Goal: Transaction & Acquisition: Purchase product/service

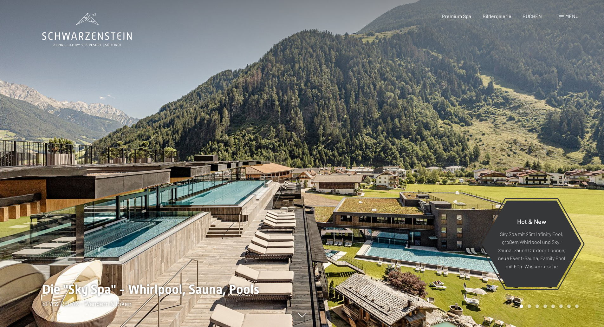
click at [562, 14] on div "Menü" at bounding box center [568, 16] width 19 height 7
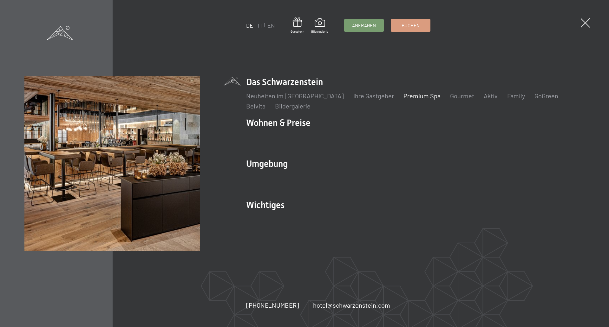
click at [412, 92] on link "Premium Spa" at bounding box center [421, 96] width 37 height 8
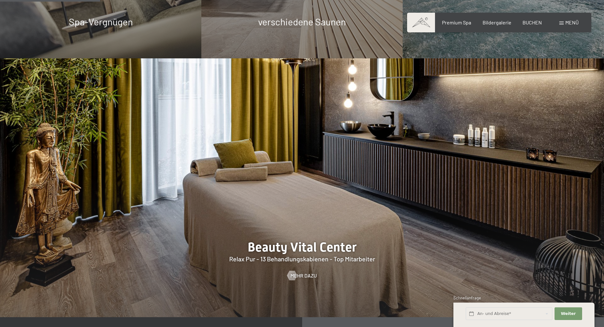
scroll to position [832, 0]
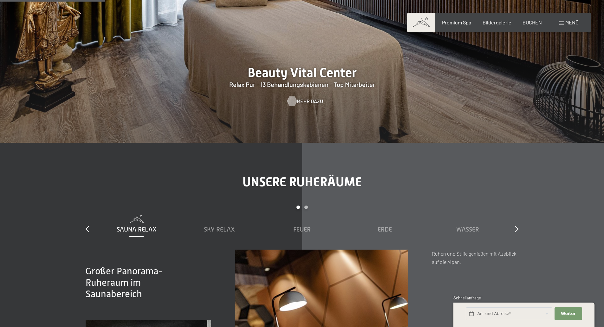
click at [311, 100] on span "Mehr dazu" at bounding box center [310, 101] width 26 height 7
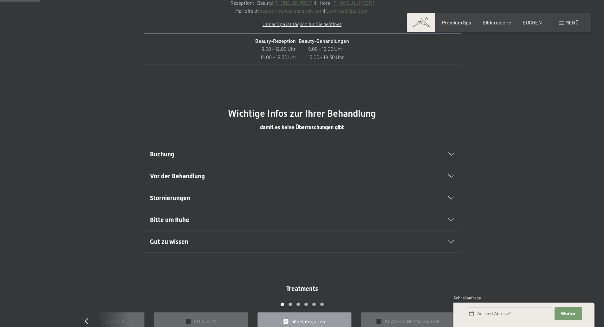
scroll to position [341, 0]
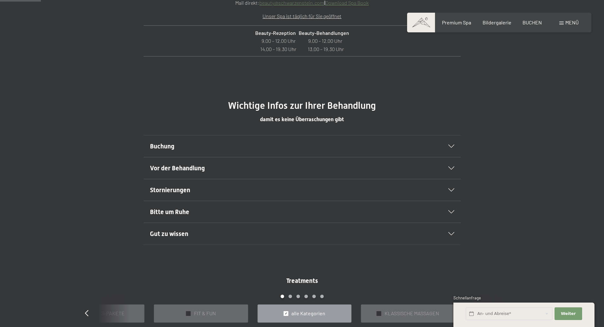
click at [449, 143] on div "Buchung" at bounding box center [302, 146] width 304 height 22
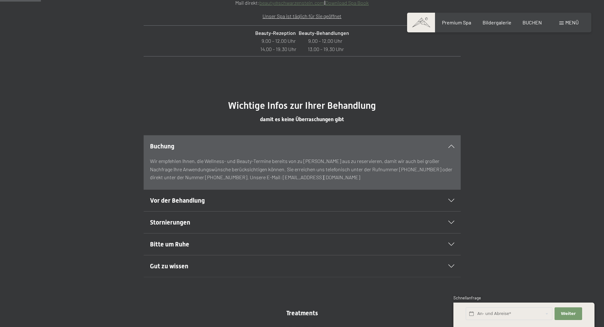
click at [449, 143] on div "Buchung" at bounding box center [302, 146] width 304 height 22
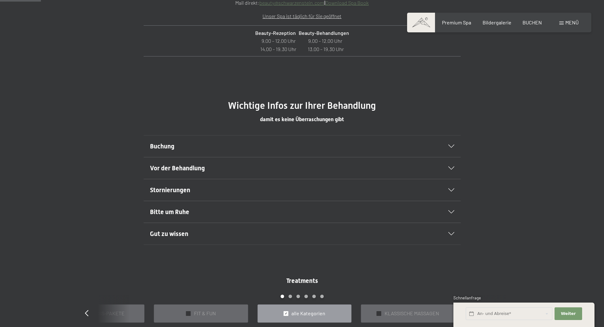
click at [448, 190] on icon at bounding box center [451, 189] width 6 height 3
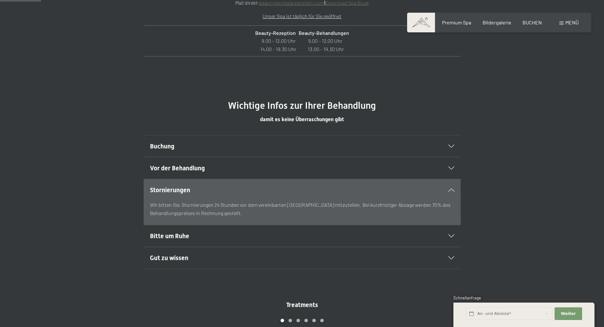
click at [448, 190] on icon at bounding box center [451, 189] width 6 height 3
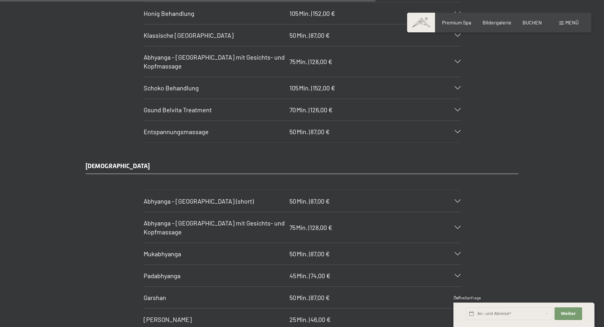
scroll to position [3162, 0]
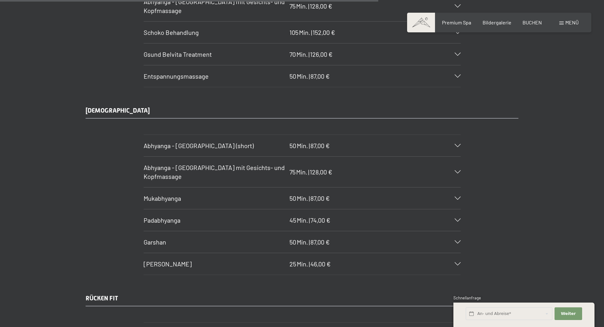
click at [451, 240] on div "Garshan 50 Min. | 87,00 €" at bounding box center [302, 242] width 317 height 22
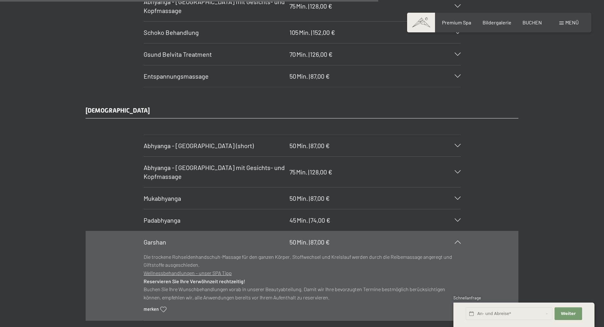
click at [455, 221] on icon at bounding box center [458, 219] width 6 height 3
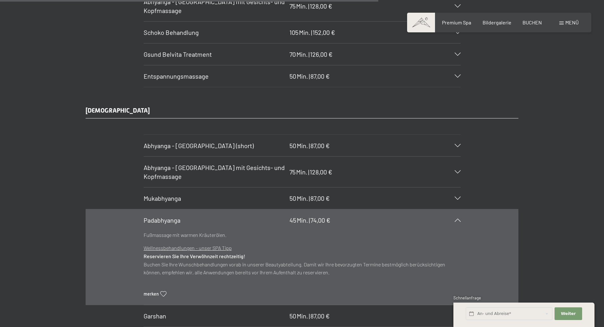
click at [456, 201] on div "Mukabhyanga 50 Min. | 87,00 €" at bounding box center [302, 198] width 317 height 22
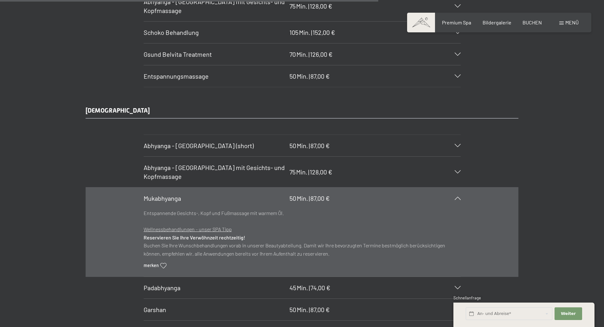
click at [455, 201] on div "Mukabhyanga 50 Min. | 87,00 €" at bounding box center [302, 198] width 317 height 22
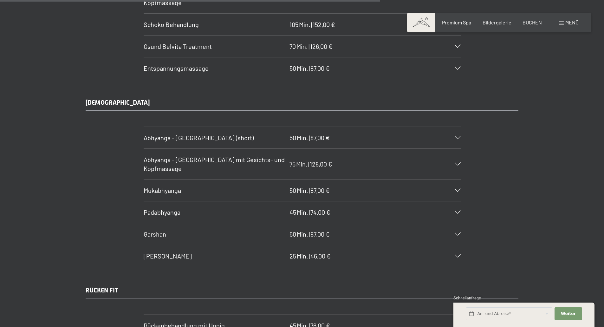
scroll to position [3178, 0]
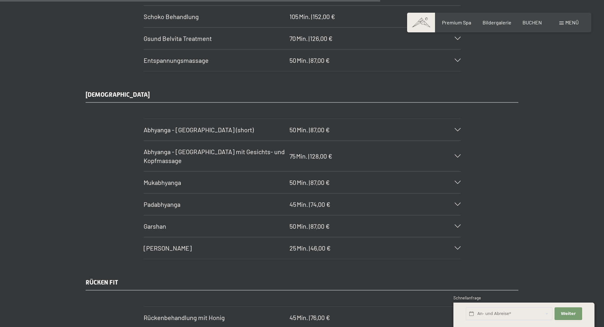
click at [457, 242] on div "Shiro Abhyanga 25 Min. | 46,00 €" at bounding box center [302, 248] width 317 height 22
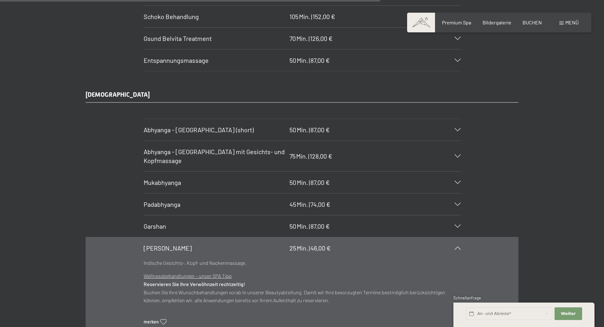
click at [457, 242] on div "Shiro Abhyanga 25 Min. | 46,00 €" at bounding box center [302, 248] width 317 height 22
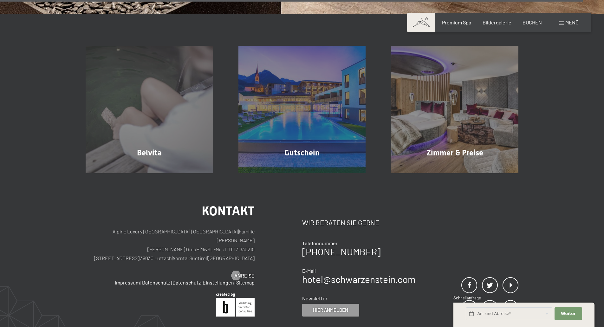
scroll to position [4897, 0]
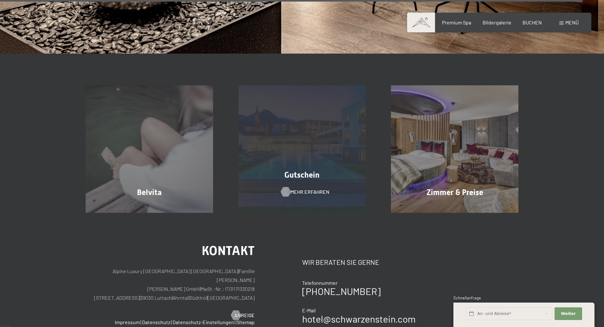
click at [309, 194] on span "Mehr erfahren" at bounding box center [309, 191] width 39 height 7
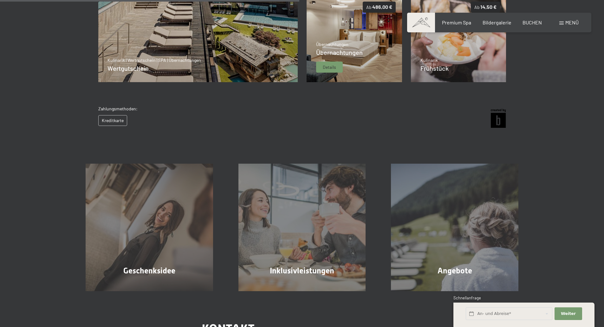
scroll to position [357, 0]
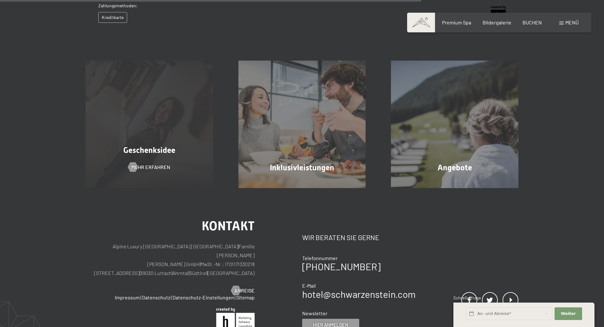
click at [197, 143] on div "Geschenksidee Mehr erfahren" at bounding box center [149, 124] width 153 height 127
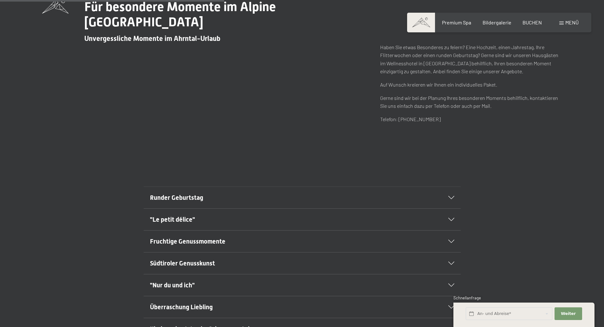
scroll to position [285, 0]
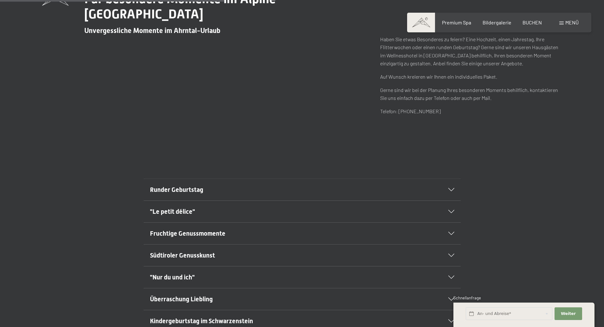
click at [452, 189] on icon at bounding box center [451, 189] width 6 height 3
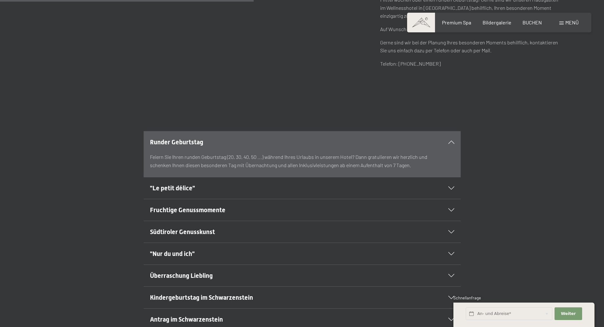
scroll to position [341, 0]
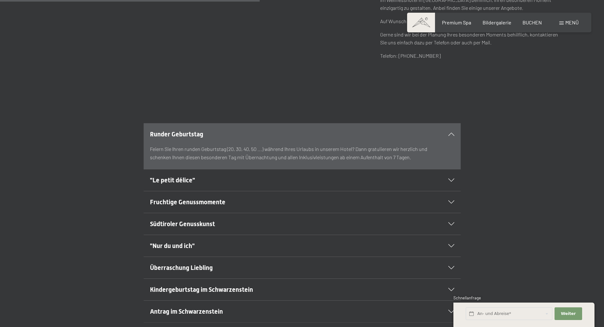
click at [450, 182] on div ""Le petit délice"" at bounding box center [302, 180] width 304 height 22
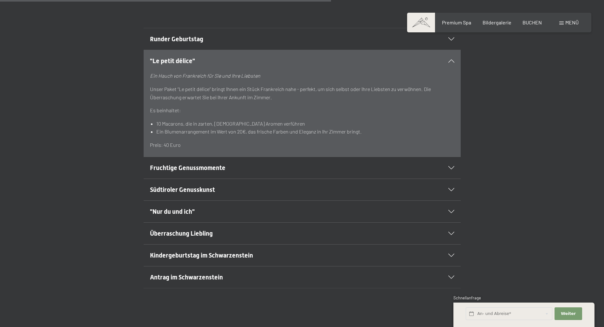
scroll to position [468, 0]
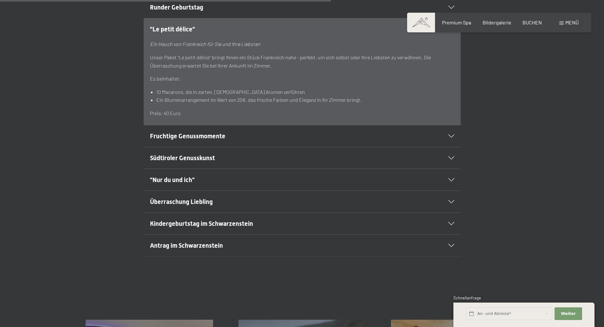
click at [446, 134] on div at bounding box center [447, 135] width 14 height 3
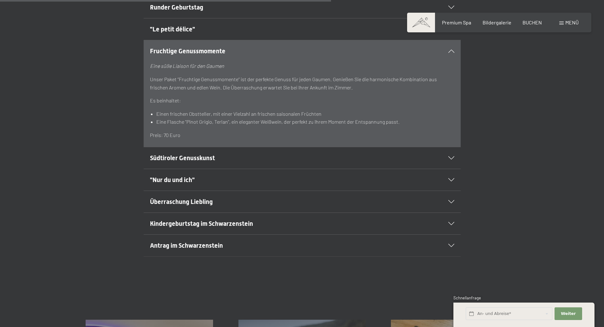
click at [453, 163] on div "Südtiroler Genusskunst" at bounding box center [302, 158] width 304 height 22
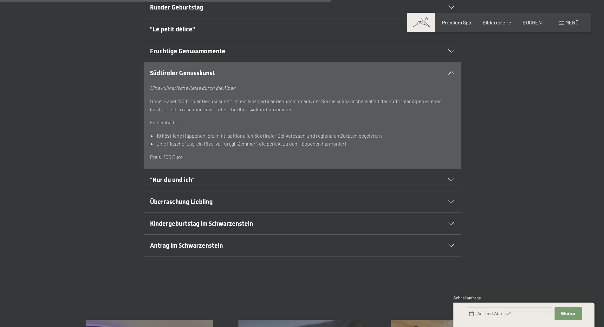
click at [452, 176] on div ""Nur du und ich"" at bounding box center [302, 180] width 304 height 22
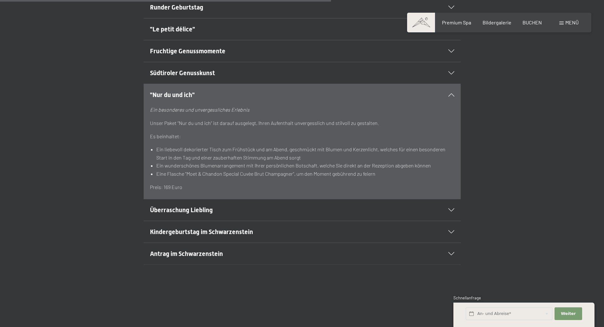
click at [451, 252] on icon at bounding box center [451, 253] width 6 height 3
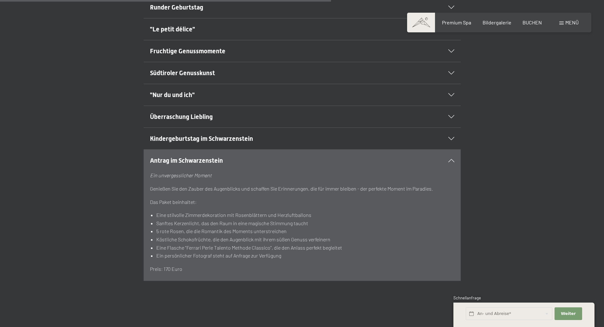
click at [452, 161] on icon at bounding box center [451, 160] width 6 height 3
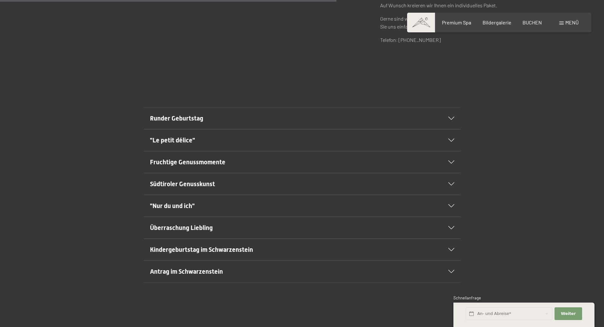
scroll to position [301, 0]
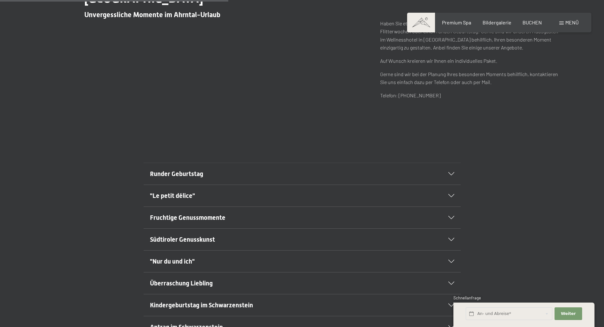
click at [451, 167] on div "Runder Geburtstag" at bounding box center [302, 174] width 304 height 22
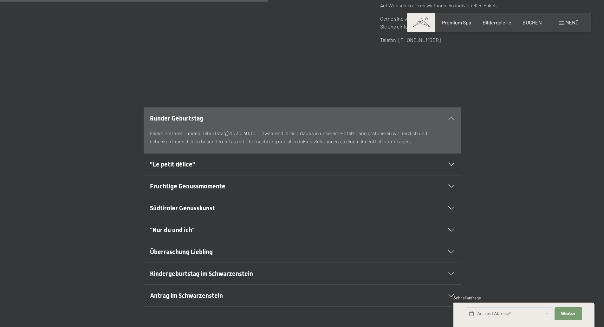
scroll to position [365, 0]
